Goal: Find specific page/section

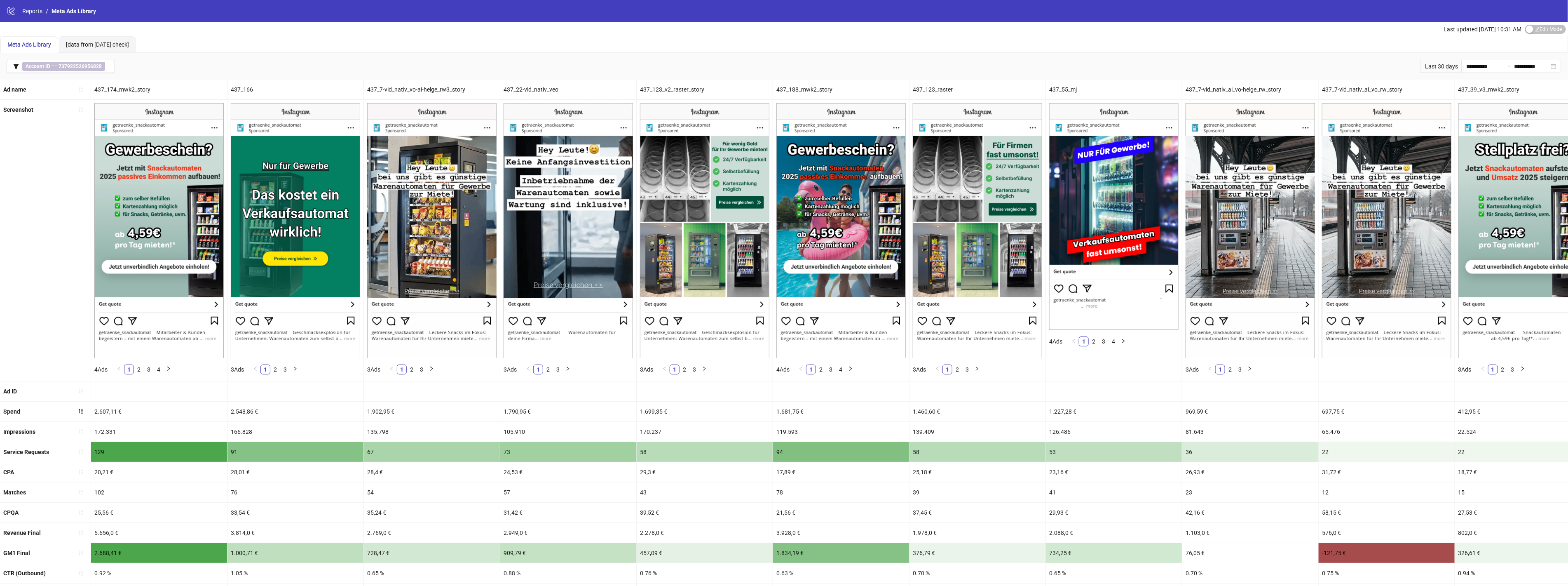
click at [424, 91] on div "437_7-vid_nativ_vo-ai-helge_rw3_story" at bounding box center [432, 90] width 136 height 19
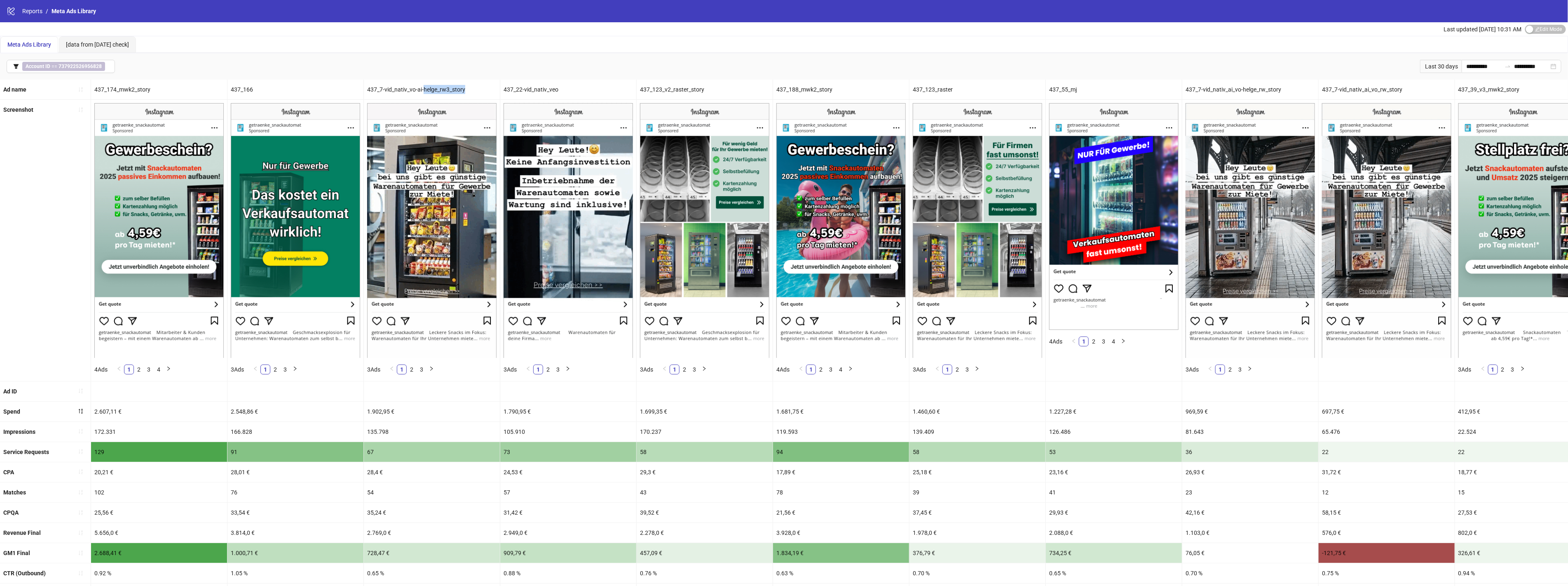
click at [424, 91] on div "437_7-vid_nativ_vo-ai-helge_rw3_story" at bounding box center [432, 90] width 136 height 19
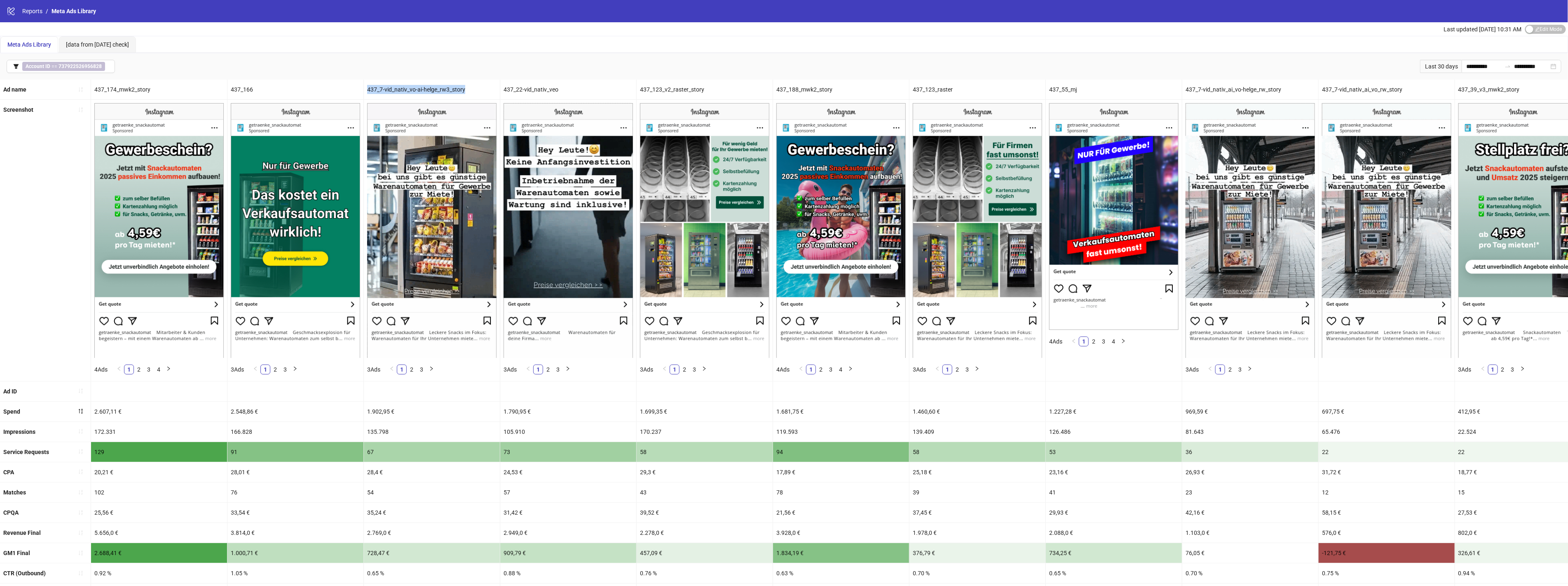
click at [424, 91] on div "437_7-vid_nativ_vo-ai-helge_rw3_story" at bounding box center [432, 90] width 136 height 19
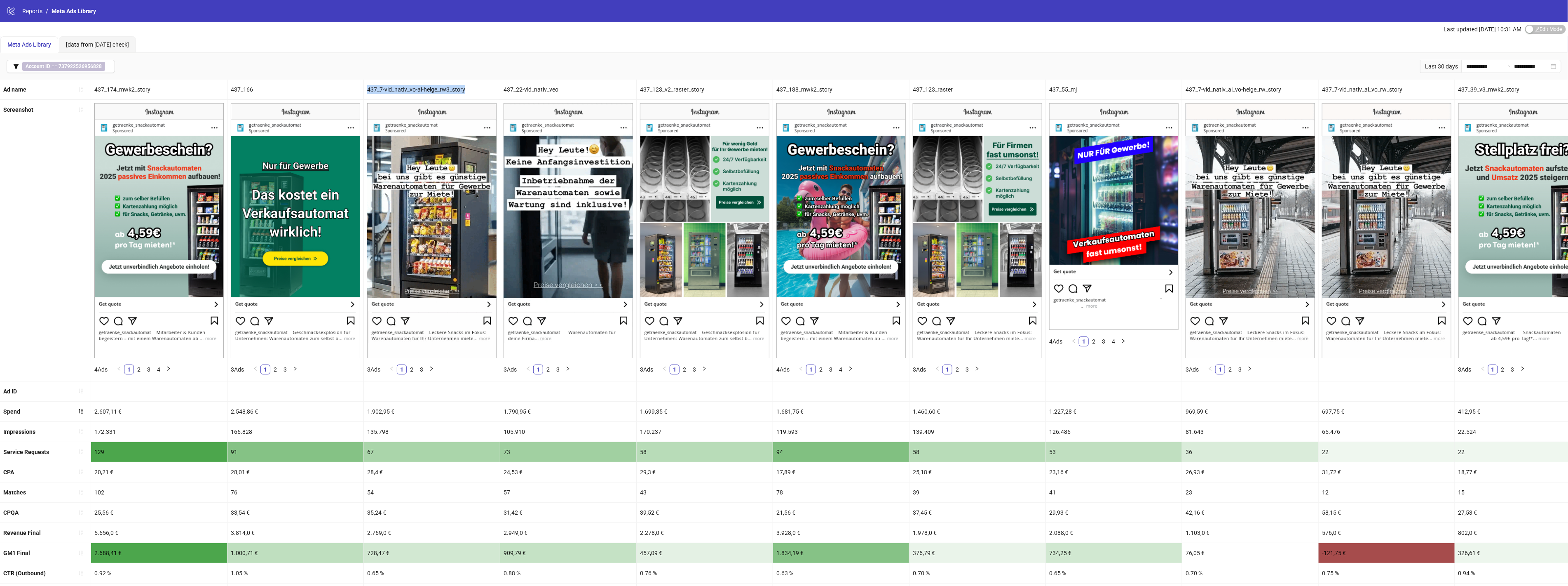
copy div "437_7-vid_nativ_vo-ai-helge_rw3_story"
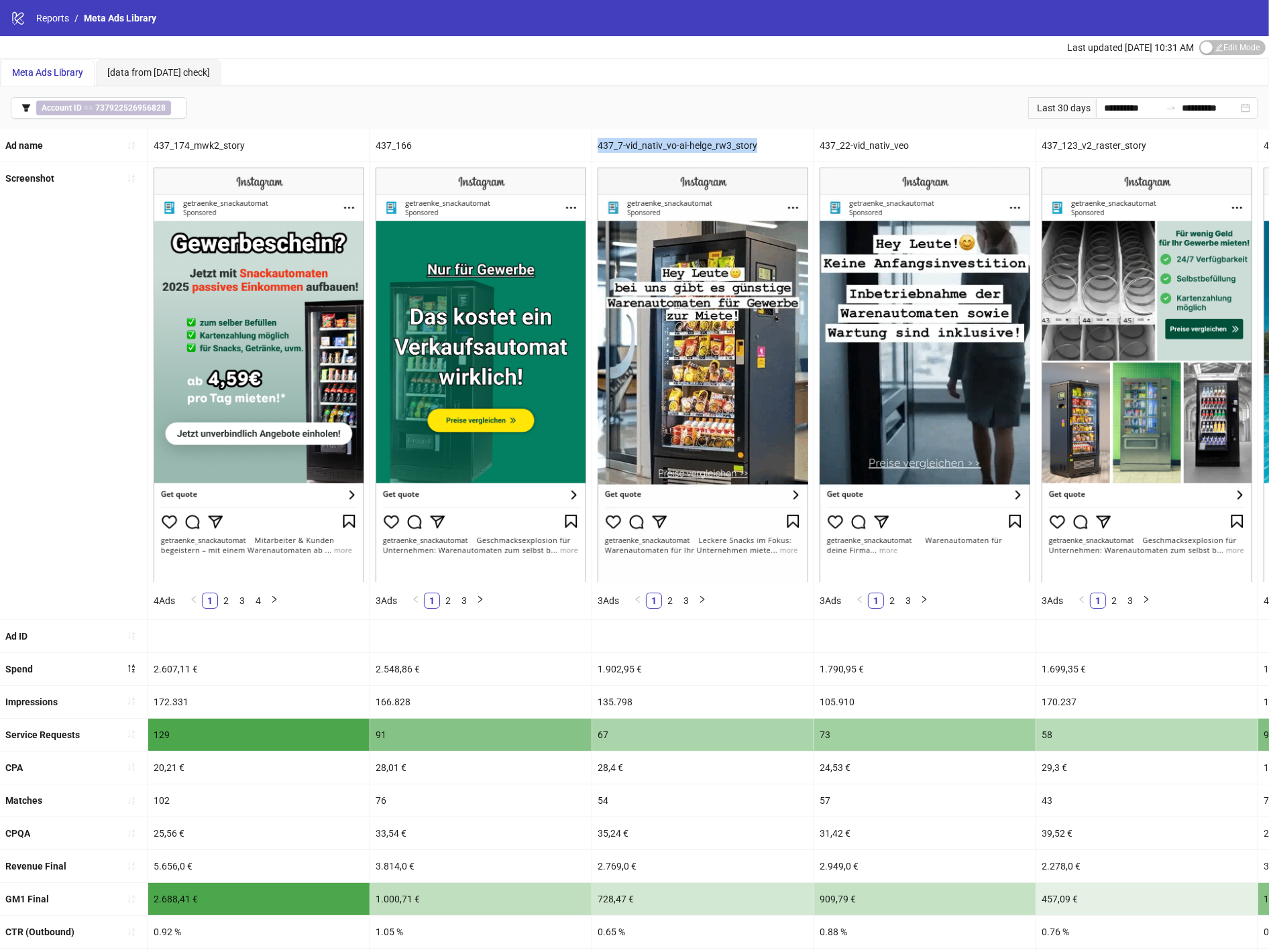
click at [880, 151] on div "437_22-vid_nativ_veo" at bounding box center [924, 146] width 221 height 32
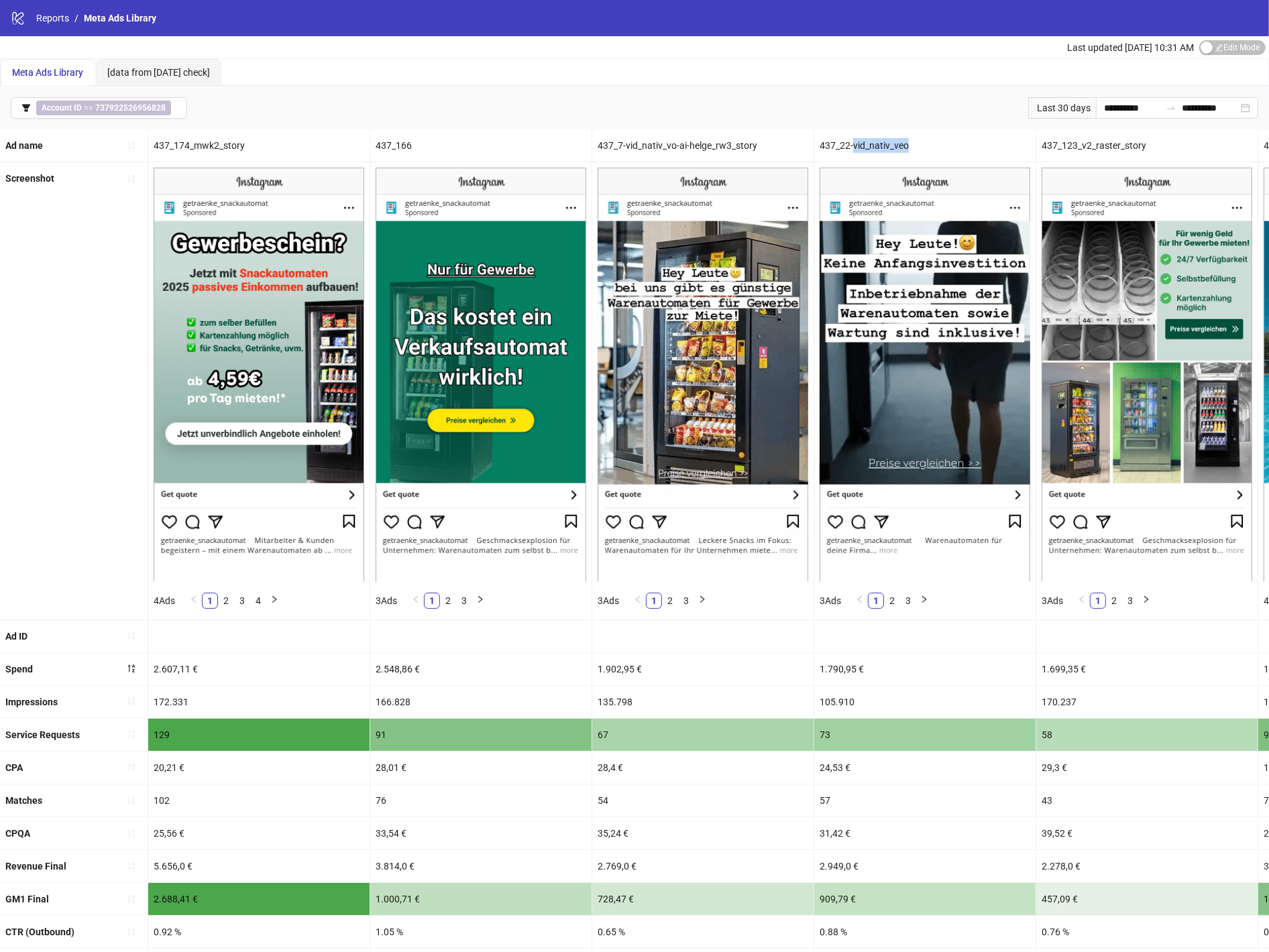
click at [880, 151] on div "437_22-vid_nativ_veo" at bounding box center [924, 146] width 221 height 32
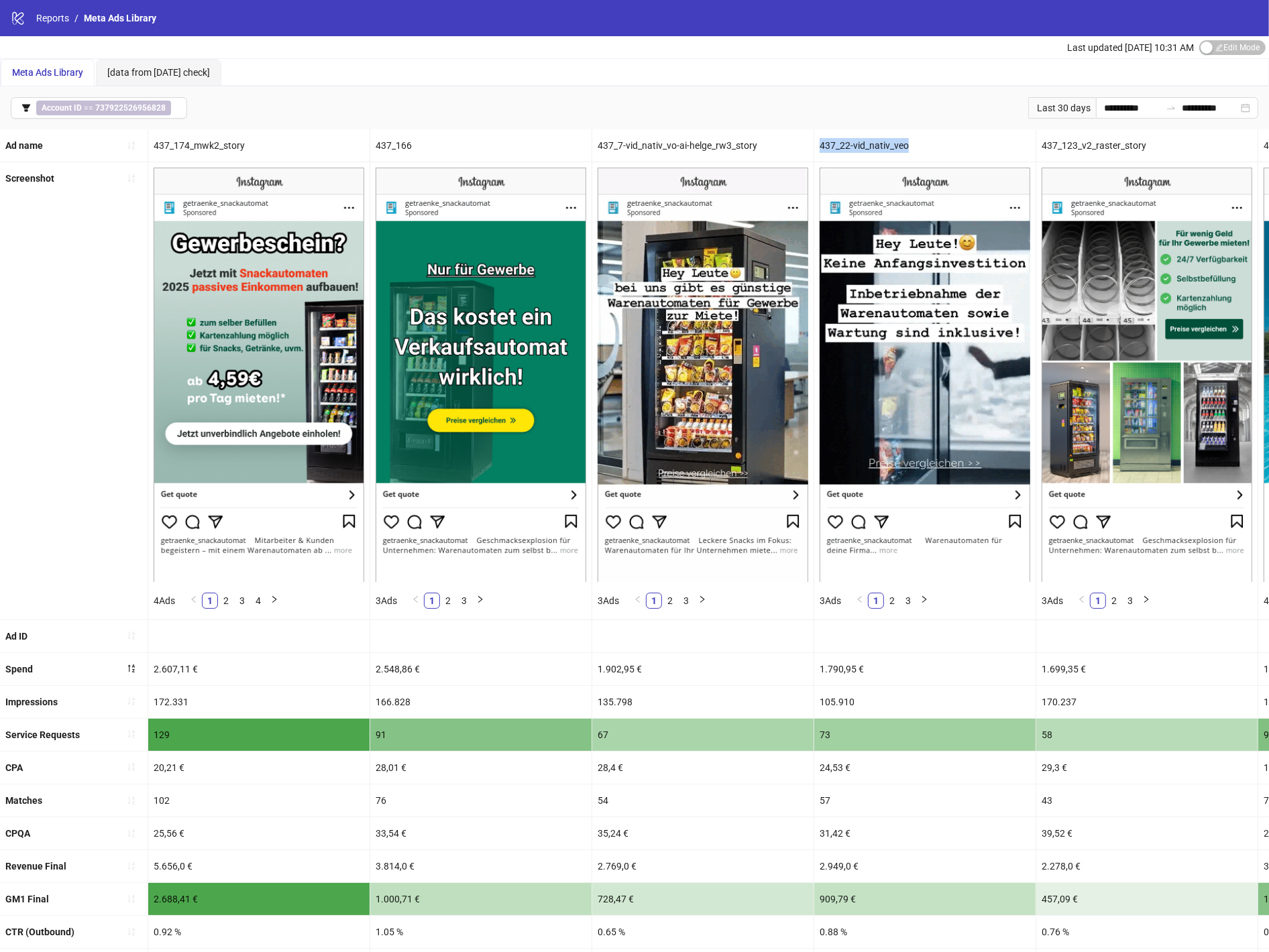
click at [880, 151] on div "437_22-vid_nativ_veo" at bounding box center [924, 146] width 221 height 32
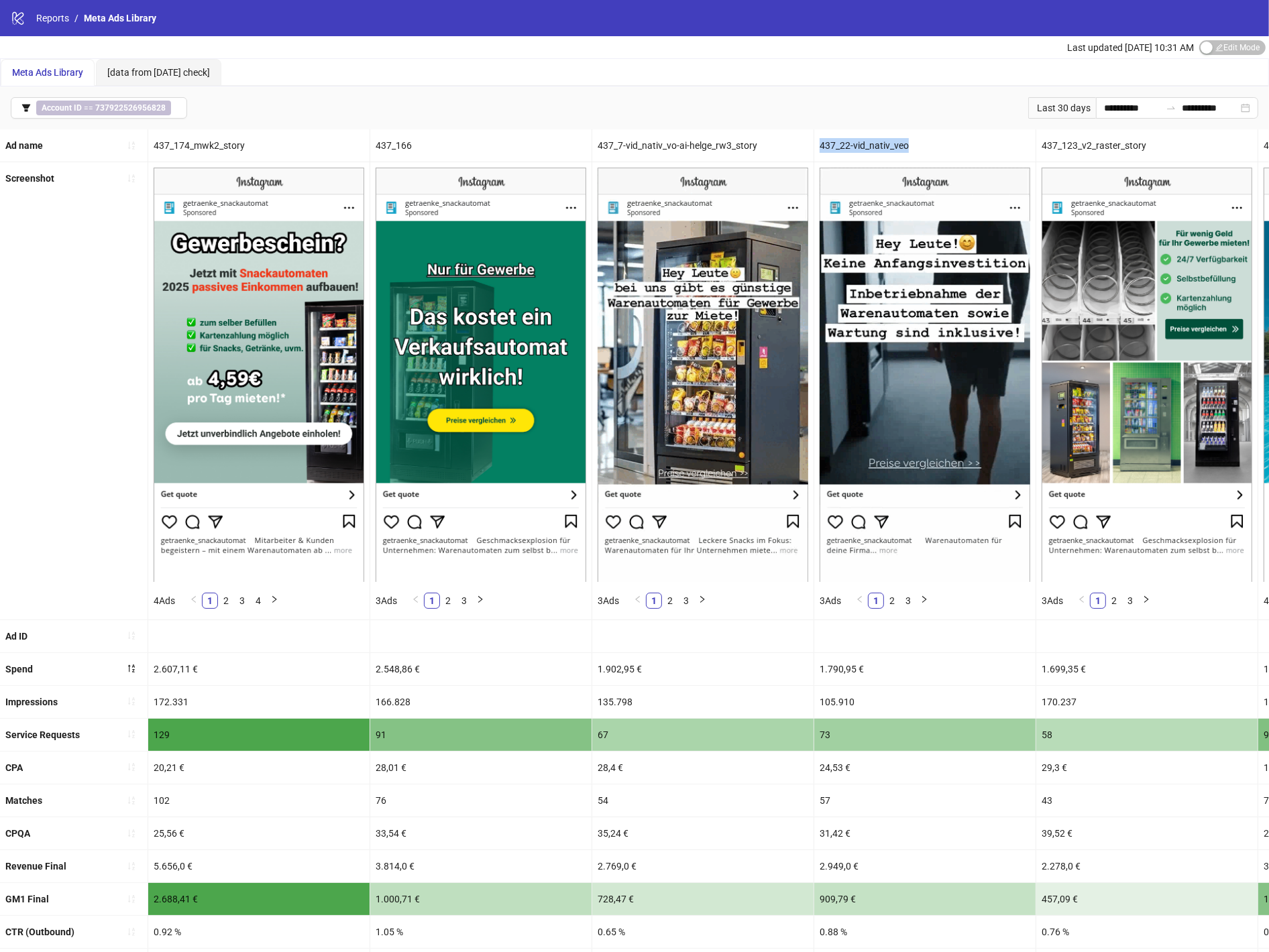
copy div "437_22-vid_nativ_veo"
